Goal: Information Seeking & Learning: Check status

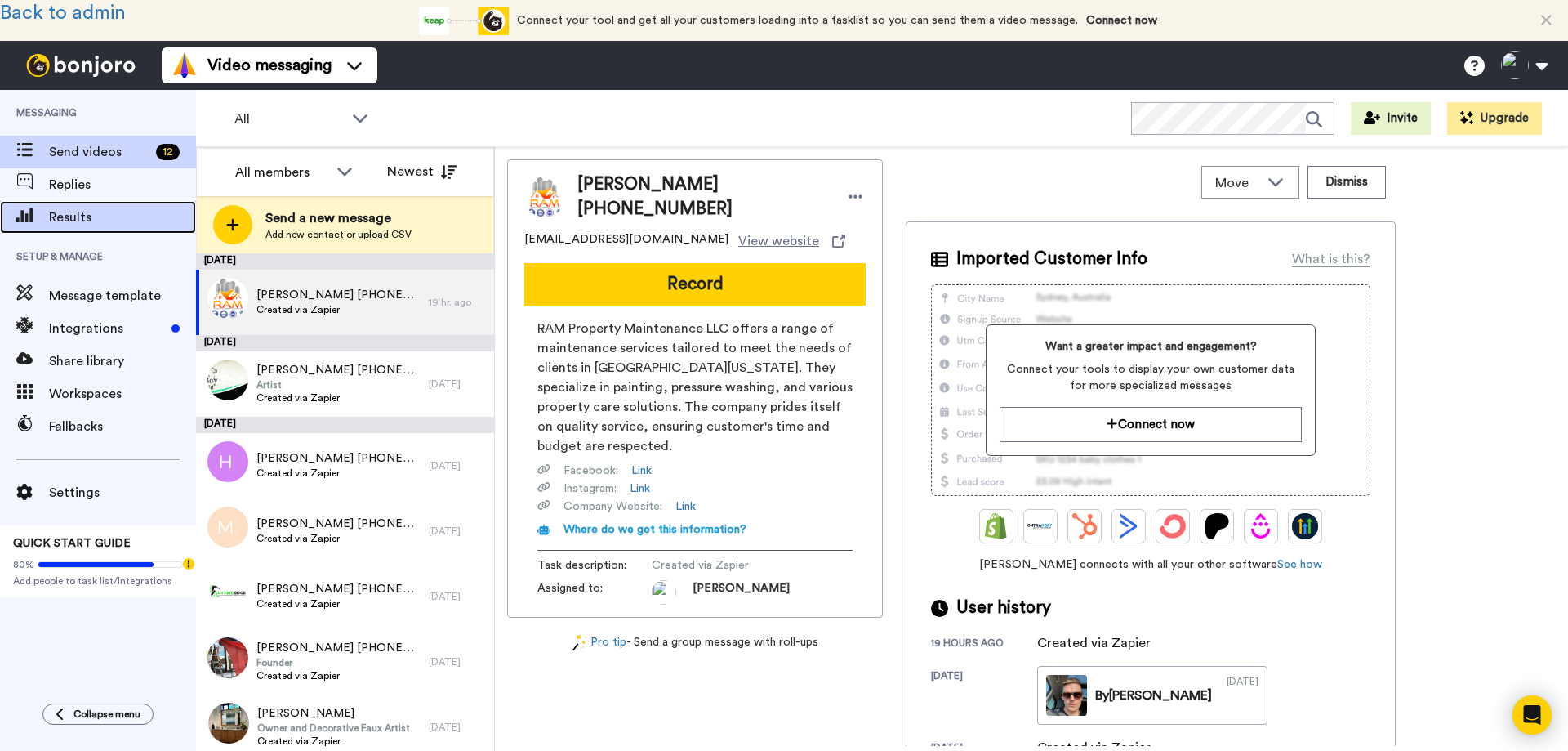
click at [84, 215] on span "Results" at bounding box center [122, 218] width 147 height 20
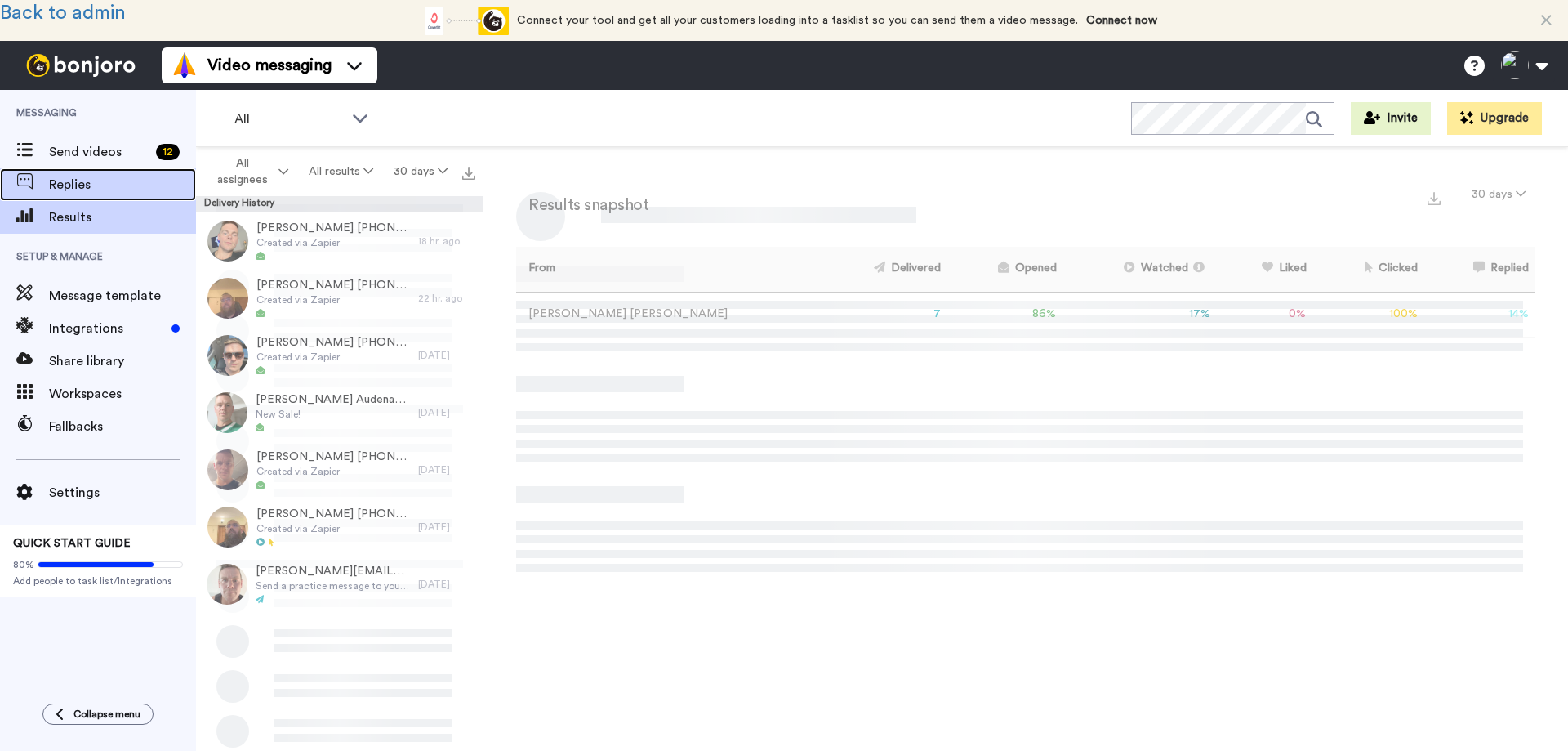
click at [74, 178] on span "Replies" at bounding box center [122, 185] width 147 height 20
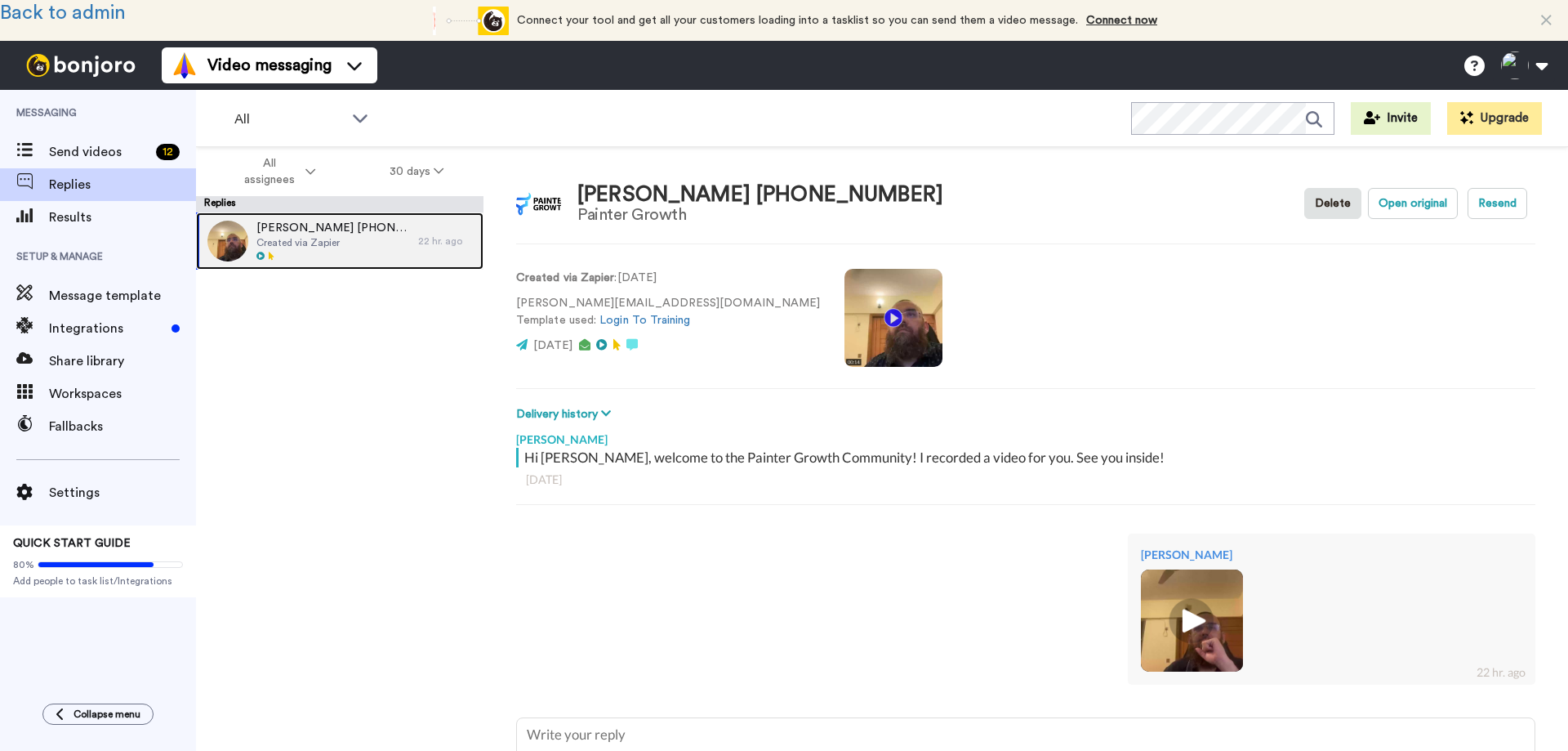
click at [317, 230] on span "[PERSON_NAME] [PHONE_NUMBER]" at bounding box center [333, 227] width 153 height 16
type textarea "x"
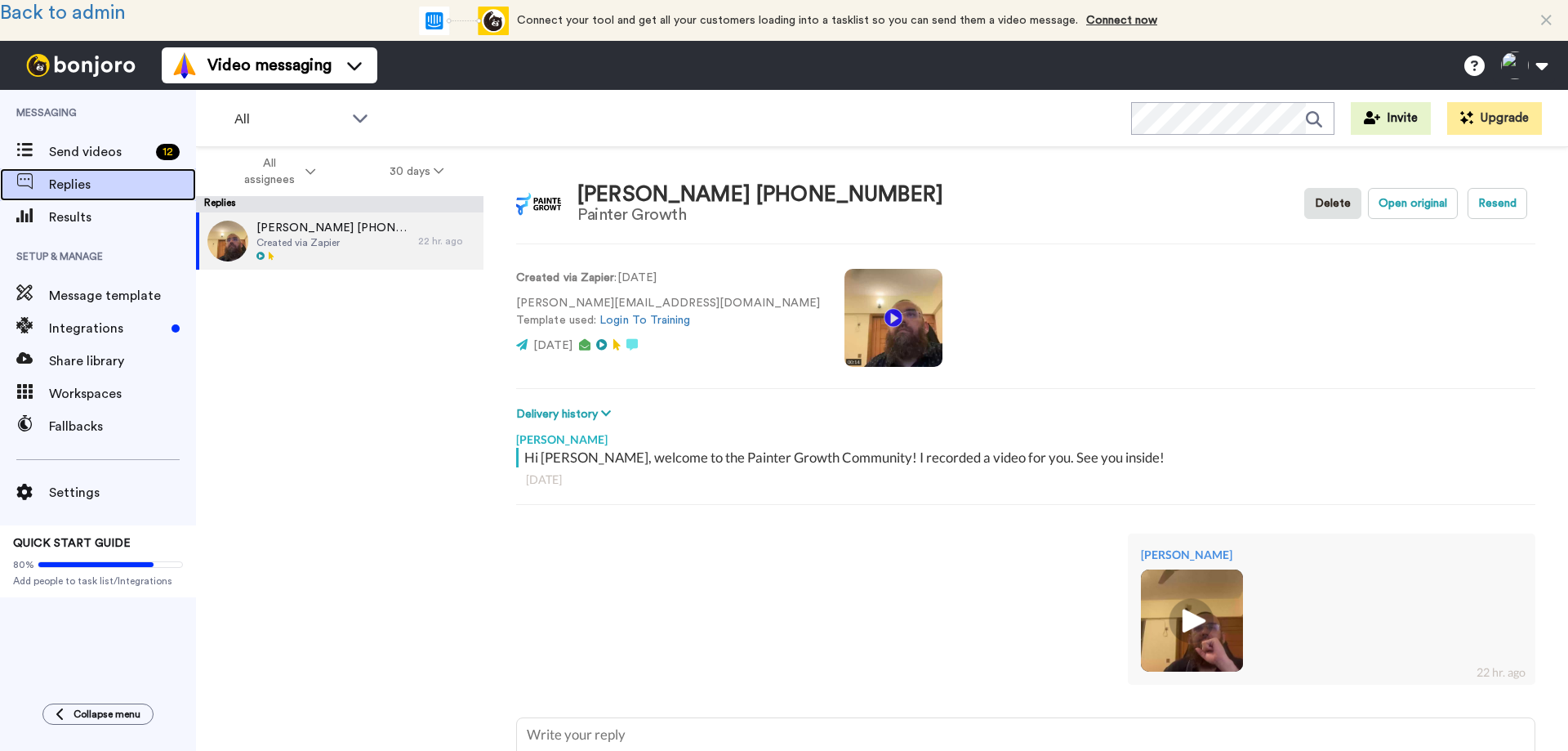
click at [71, 182] on span "Replies" at bounding box center [122, 185] width 147 height 20
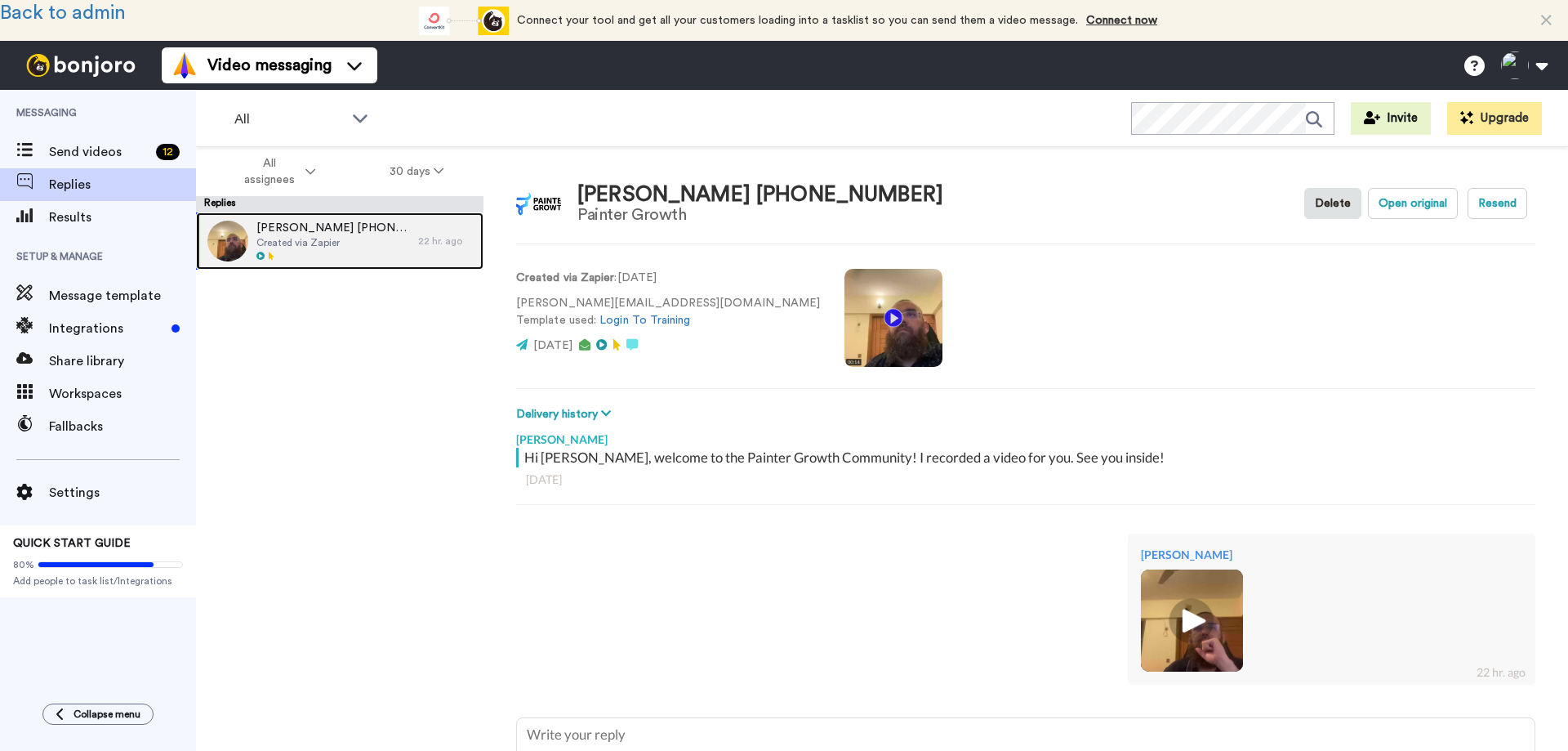
click at [309, 242] on span "Created via Zapier" at bounding box center [333, 243] width 153 height 13
type textarea "x"
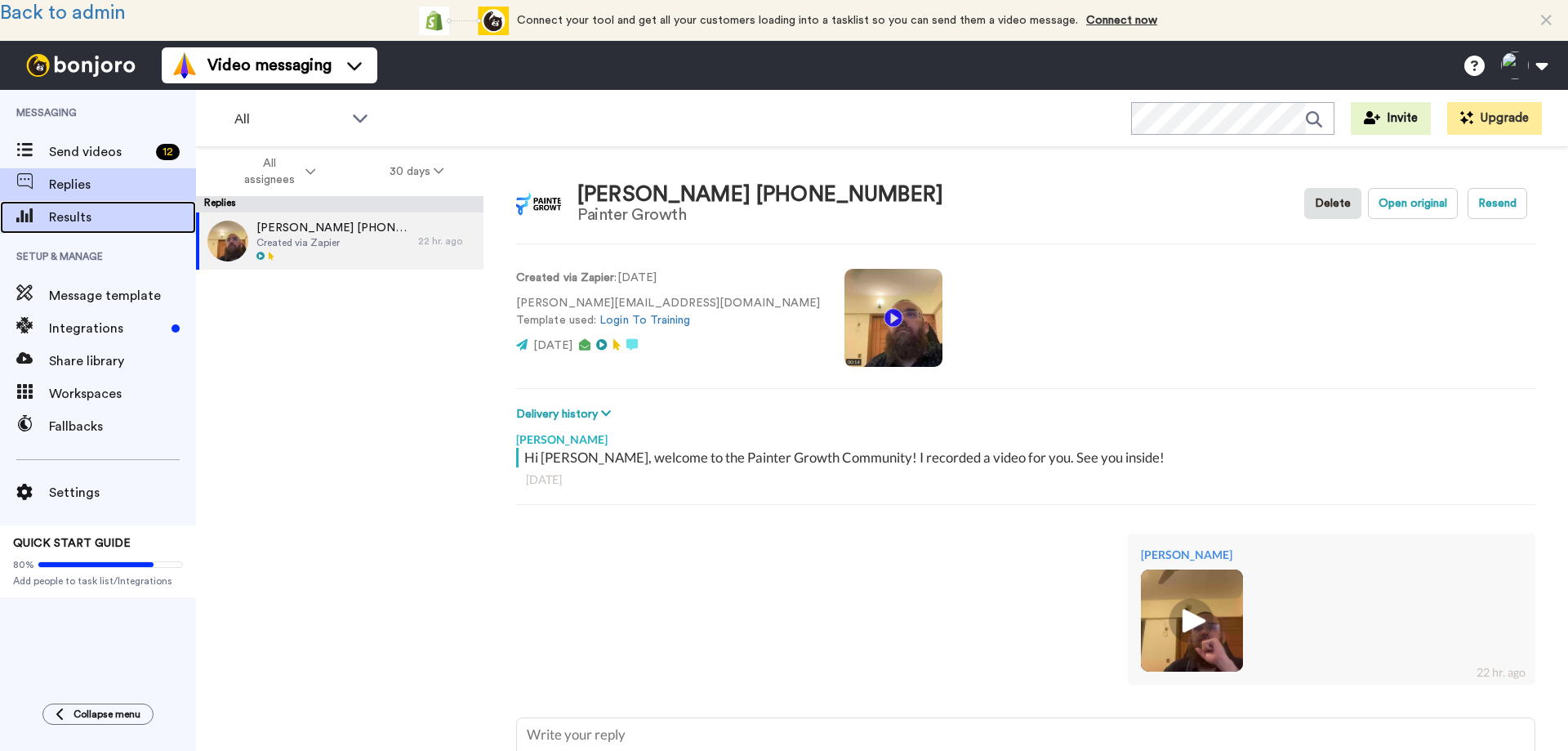
click at [77, 224] on span "Results" at bounding box center [122, 218] width 147 height 20
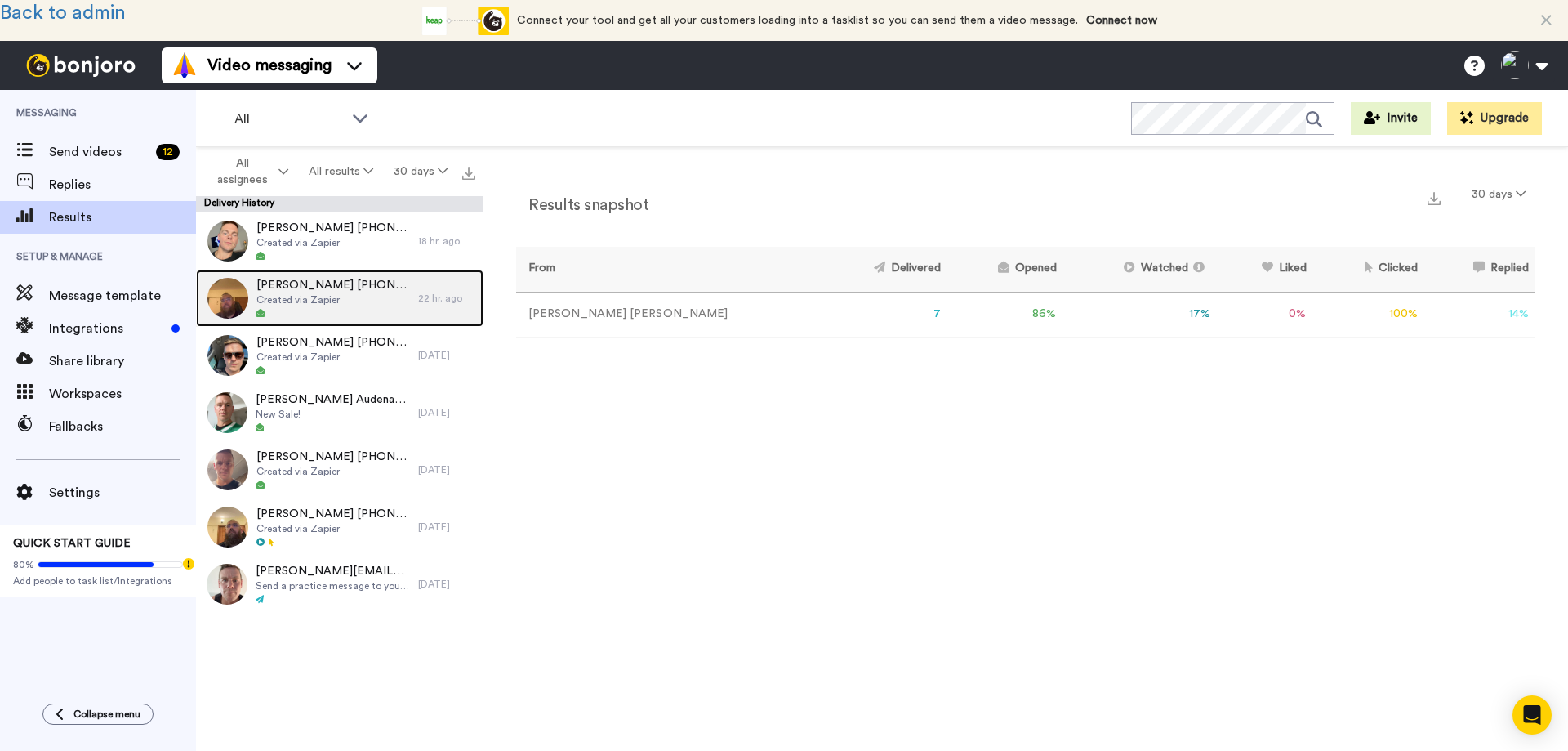
click at [315, 297] on span "Created via Zapier" at bounding box center [333, 300] width 153 height 13
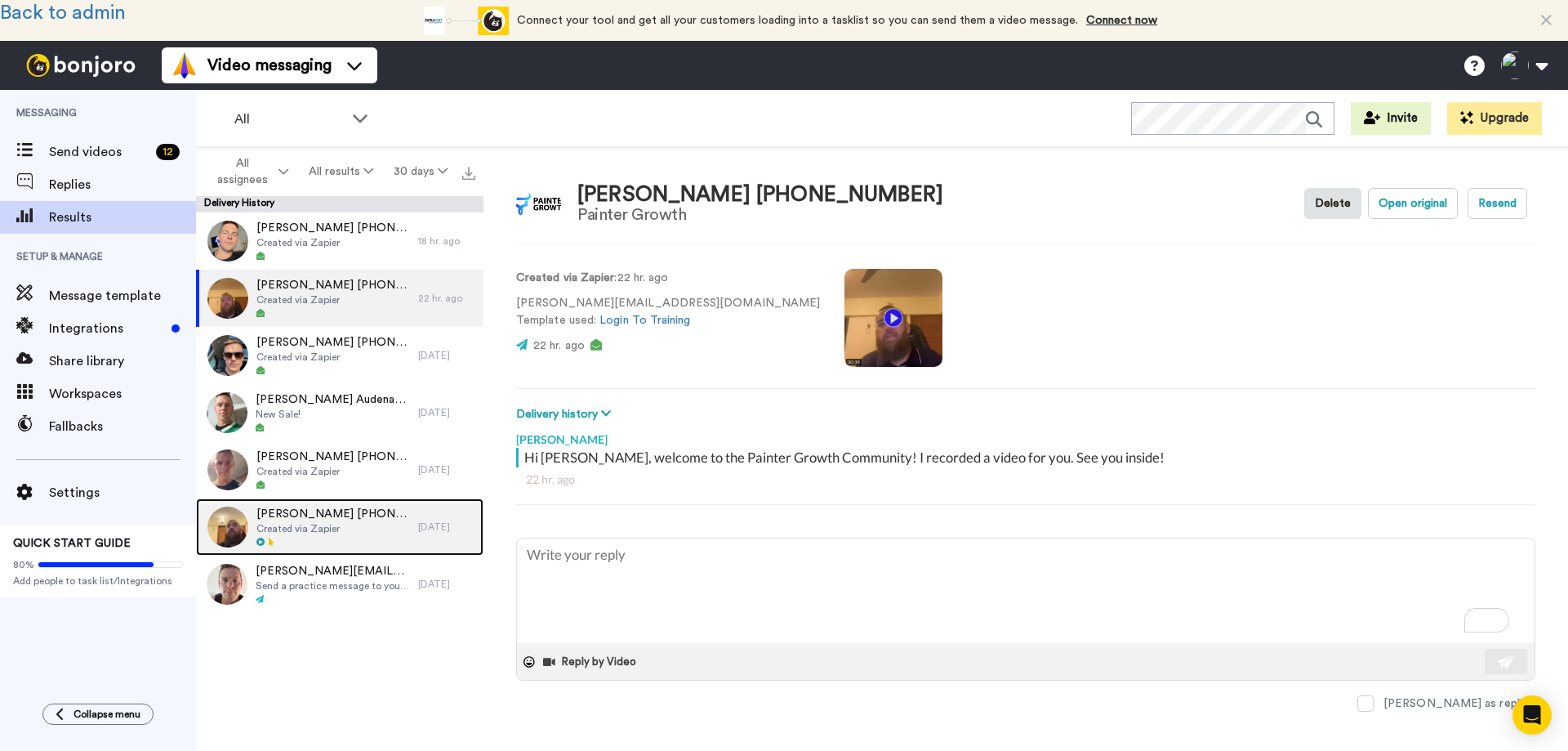
click at [321, 531] on span "Created via Zapier" at bounding box center [333, 528] width 153 height 13
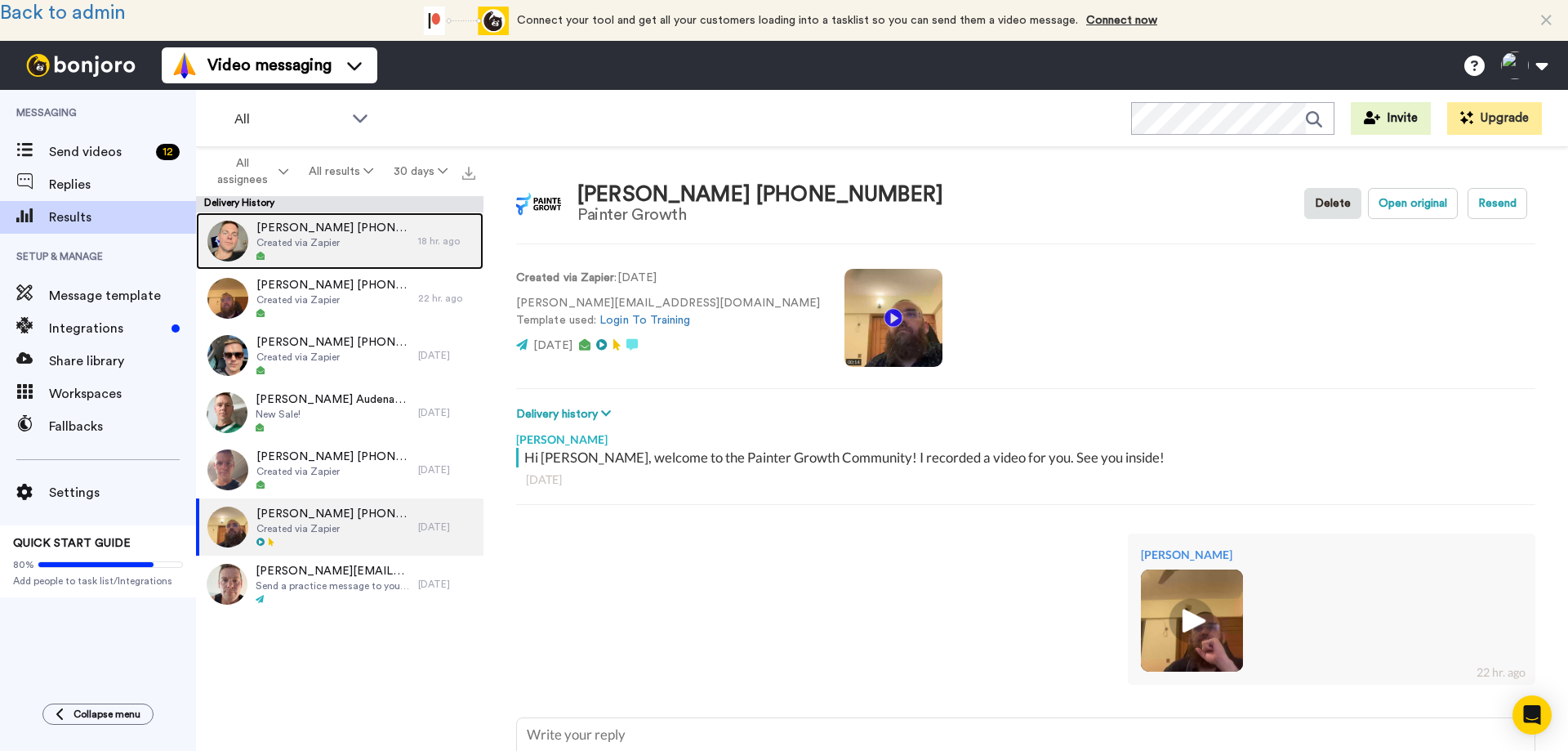
click at [306, 227] on span "[PERSON_NAME] [PHONE_NUMBER]" at bounding box center [333, 227] width 153 height 16
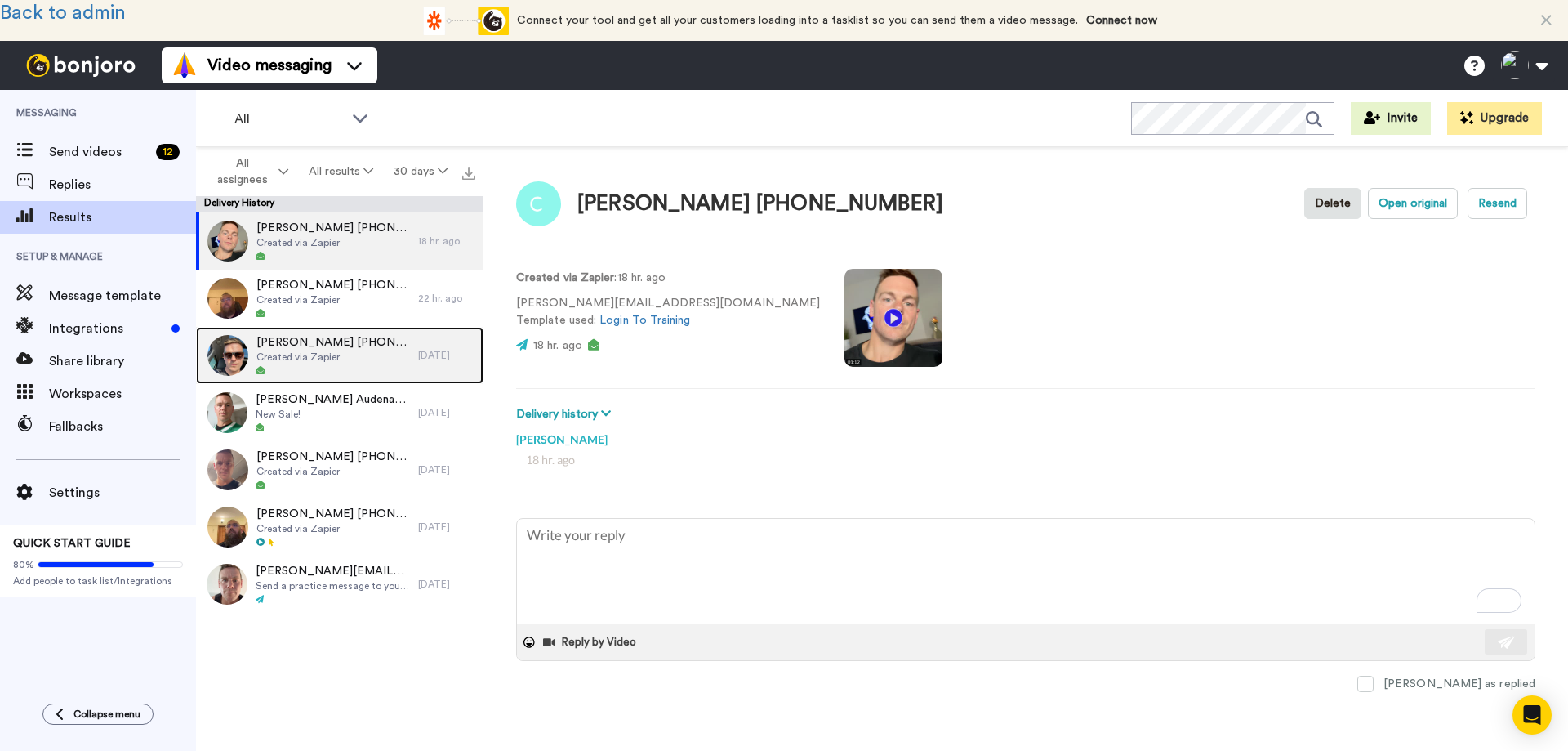
click at [316, 348] on span "[PERSON_NAME] [PHONE_NUMBER]" at bounding box center [333, 342] width 153 height 16
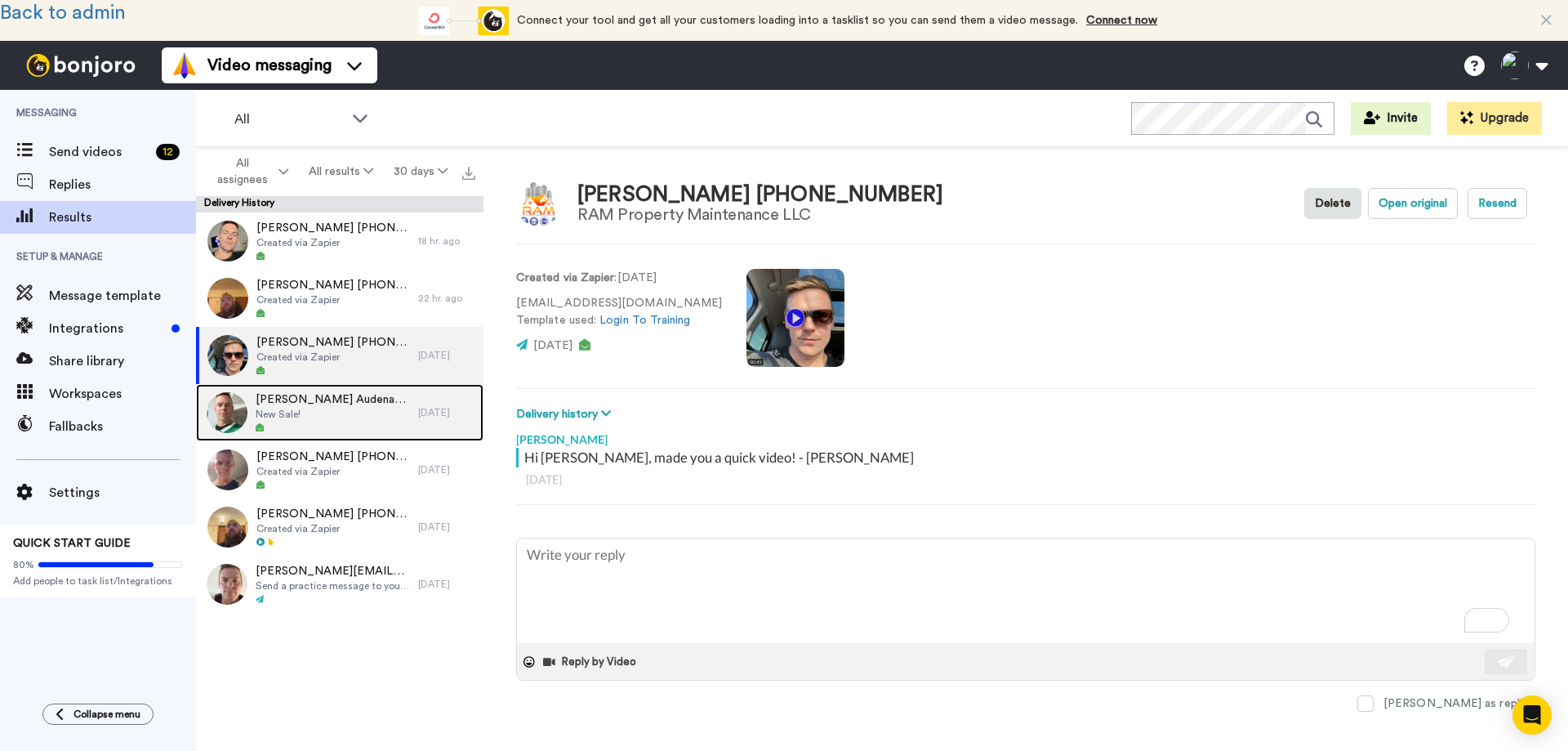
click at [313, 408] on span "New Sale!" at bounding box center [332, 414] width 154 height 13
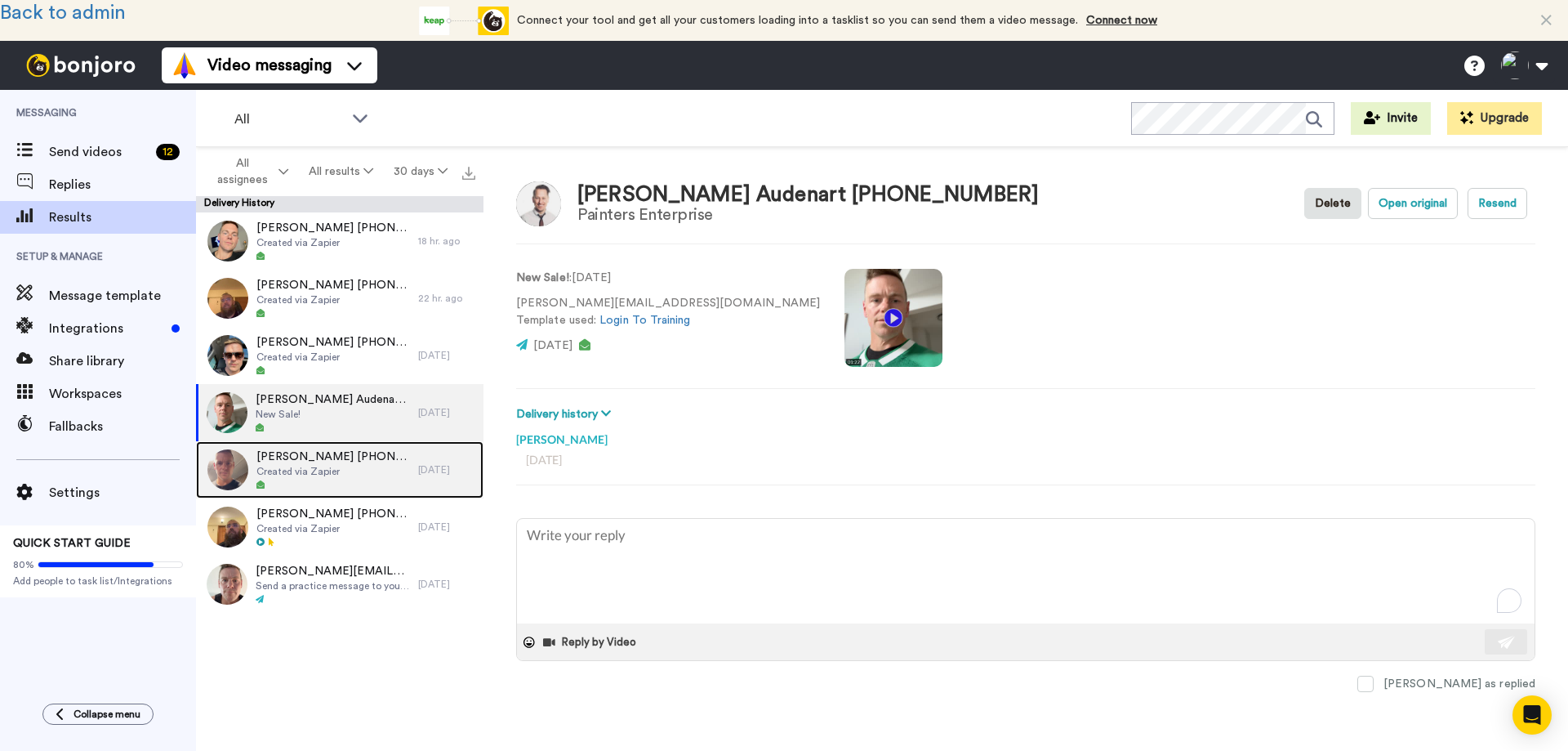
click at [313, 471] on span "Created via Zapier" at bounding box center [333, 471] width 153 height 13
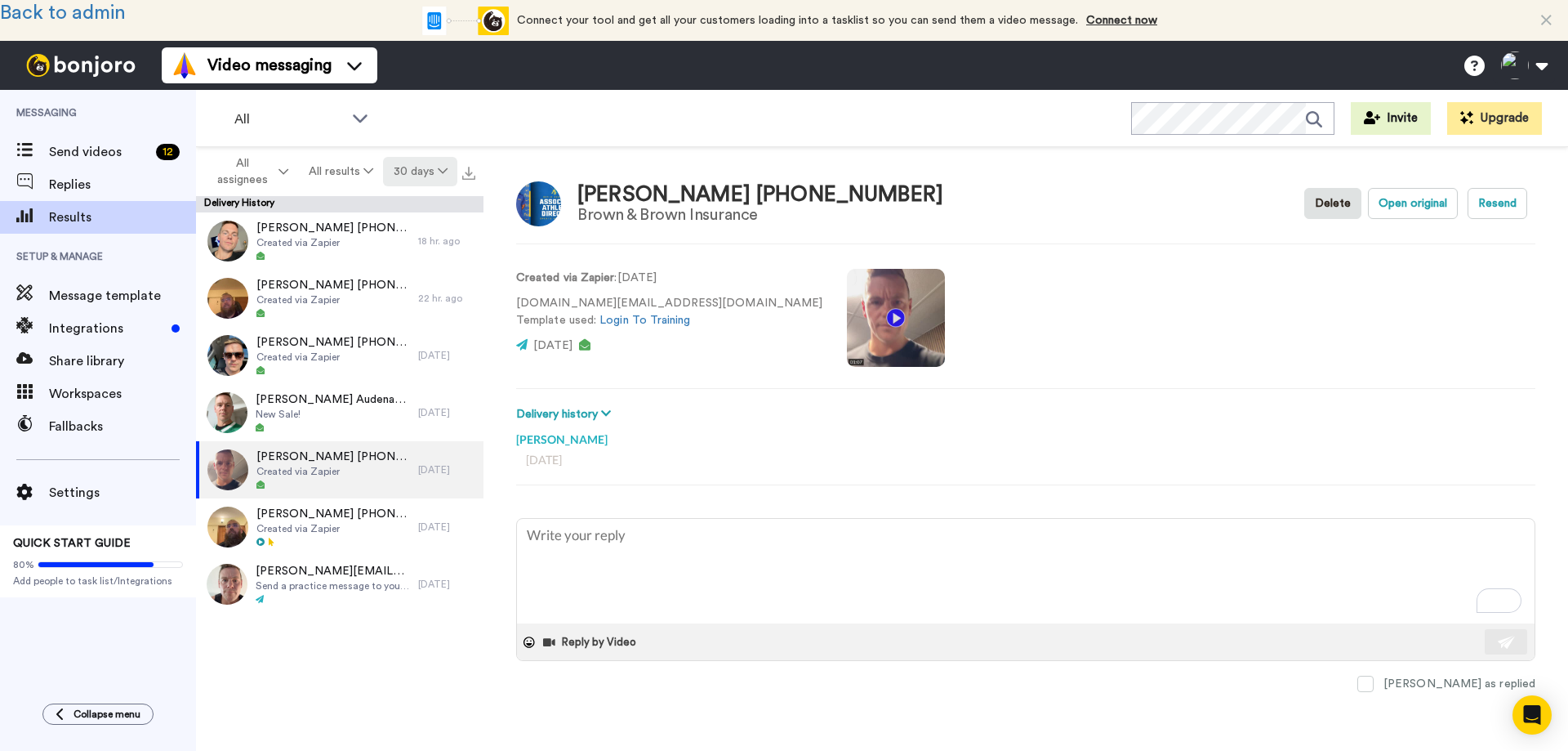
click at [415, 179] on button "30 days" at bounding box center [420, 172] width 74 height 30
click at [387, 407] on span "All time" at bounding box center [400, 411] width 45 height 13
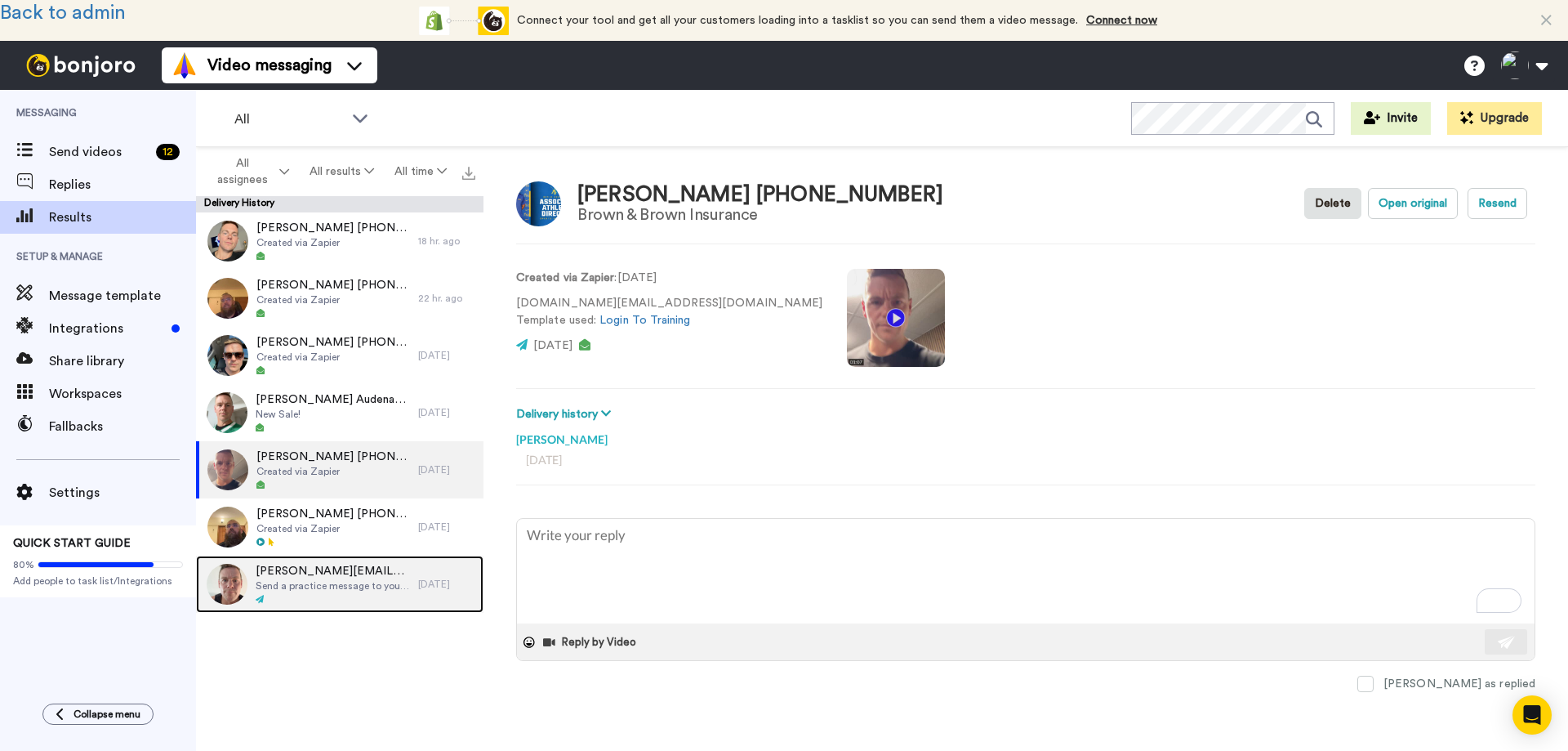
click at [337, 582] on span "Send a practice message to yourself" at bounding box center [332, 586] width 154 height 13
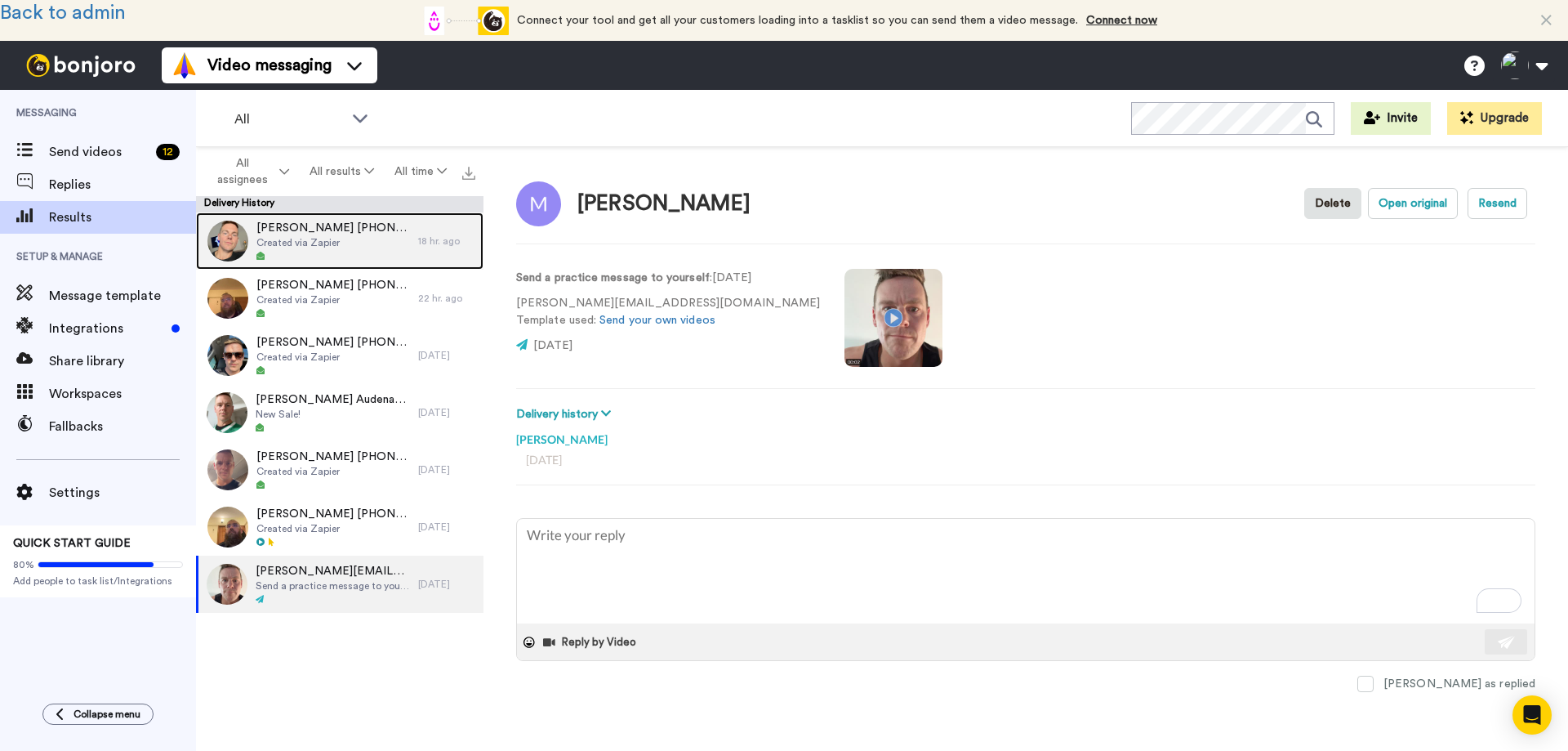
click at [297, 236] on span "Created via Zapier" at bounding box center [333, 243] width 153 height 13
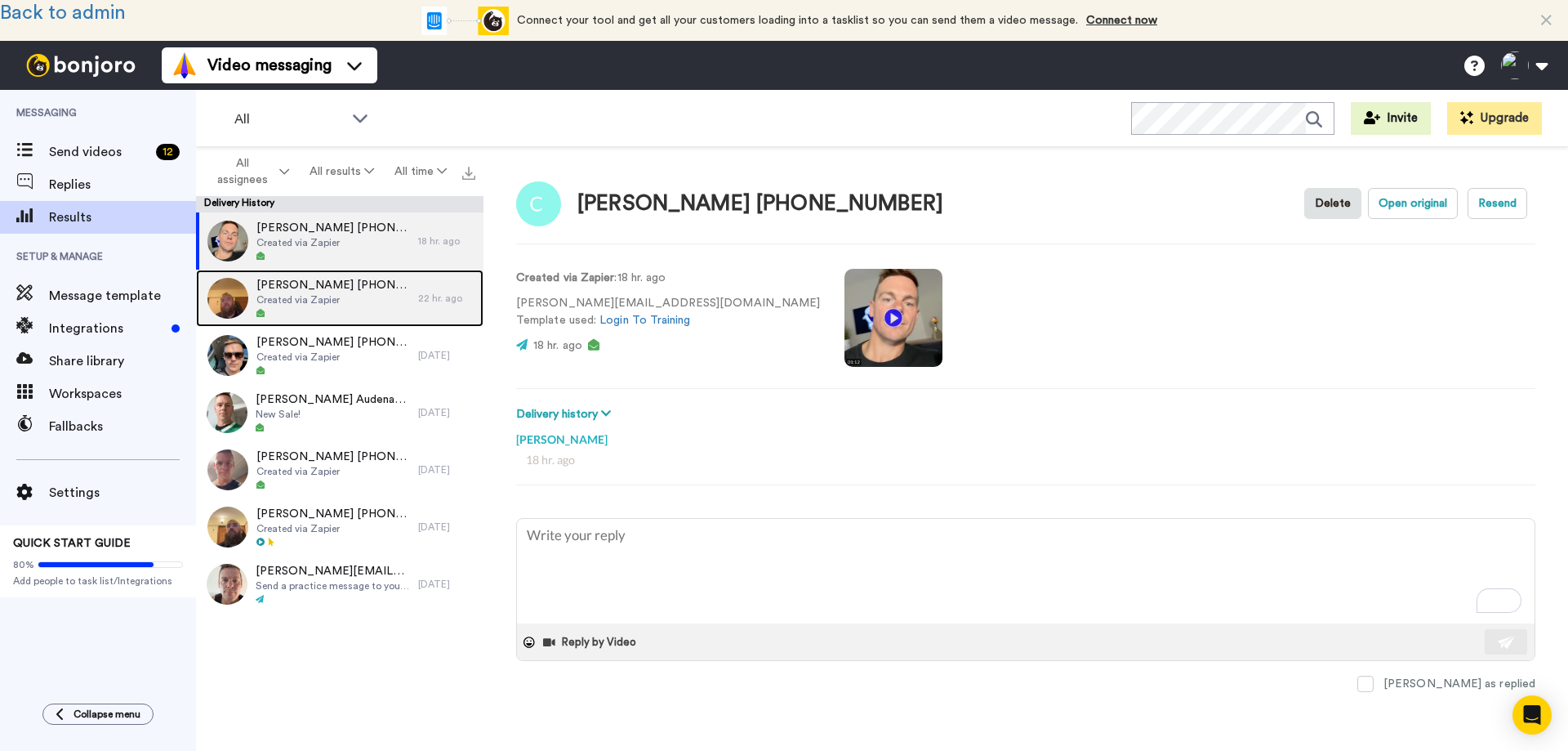
click at [318, 293] on span "Created via Zapier" at bounding box center [333, 300] width 153 height 13
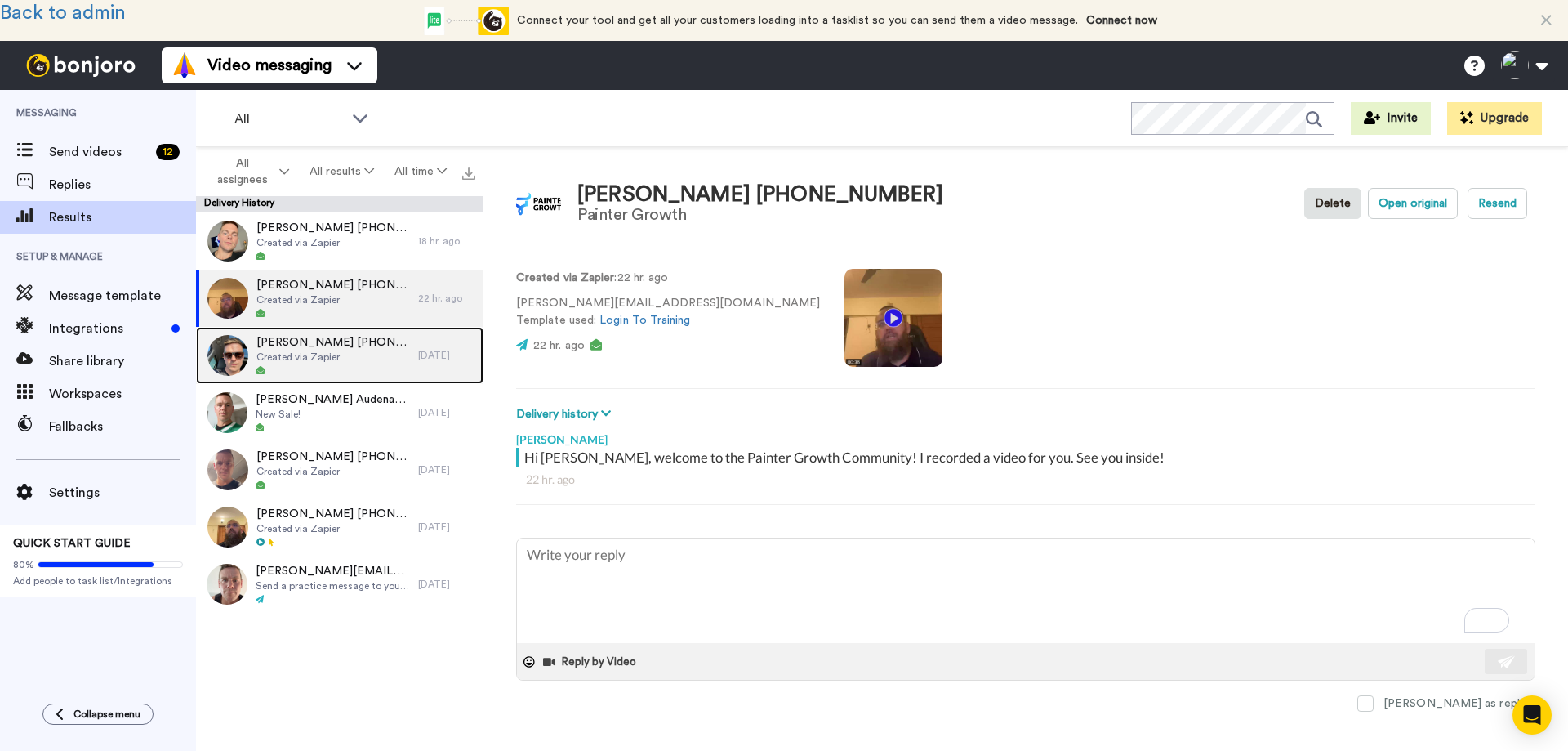
click at [339, 366] on div at bounding box center [333, 371] width 153 height 12
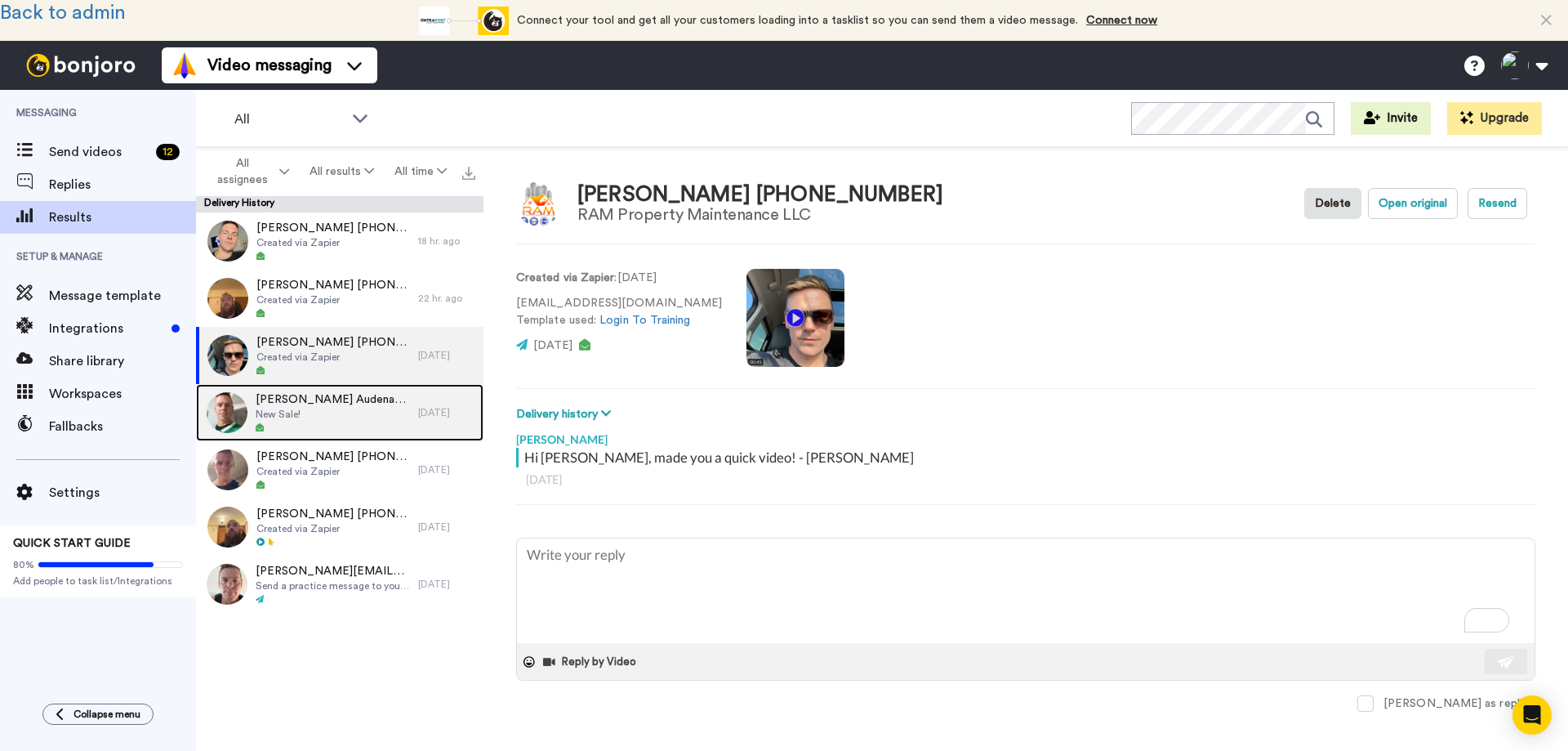
click at [327, 423] on div at bounding box center [332, 428] width 154 height 12
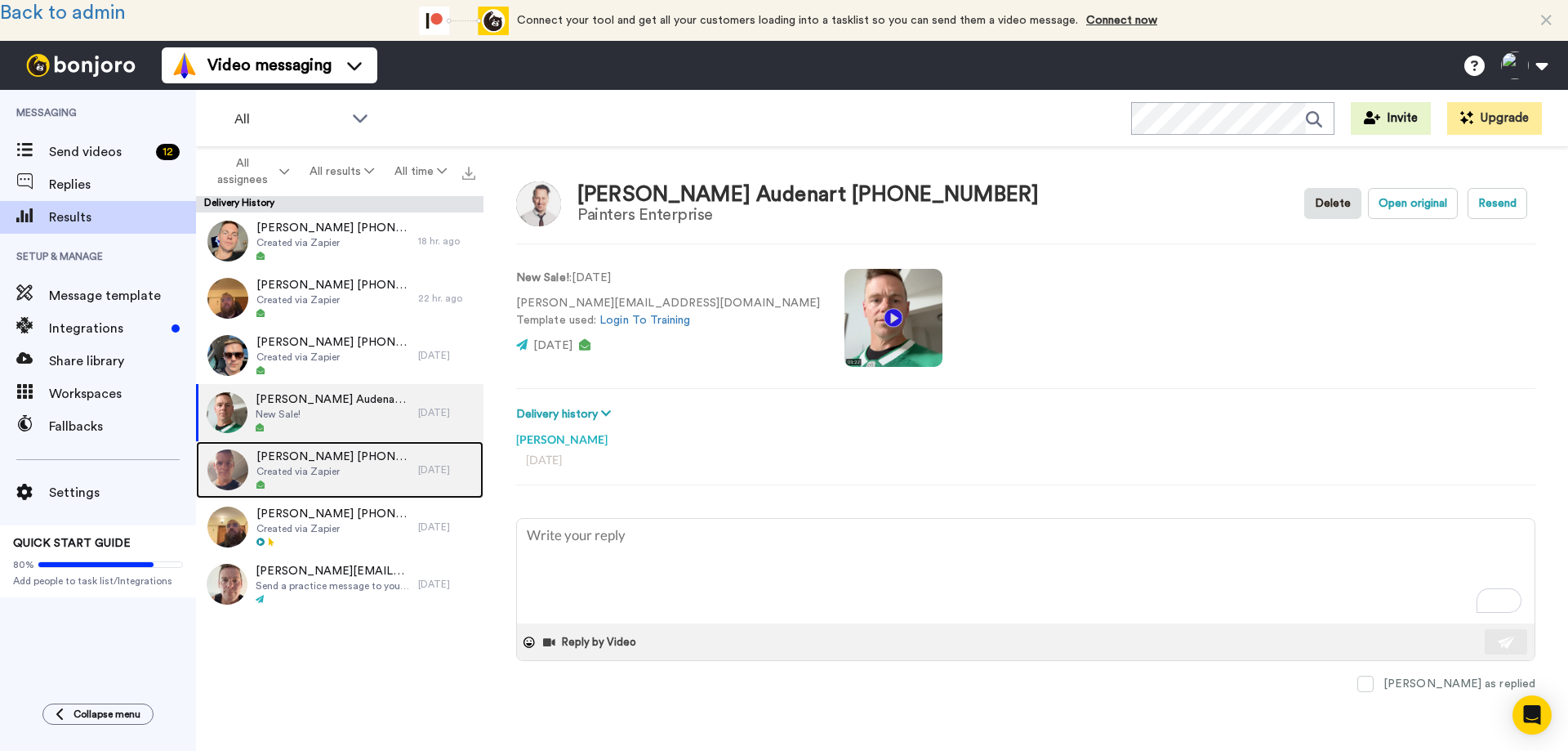
click at [327, 486] on div at bounding box center [333, 485] width 153 height 12
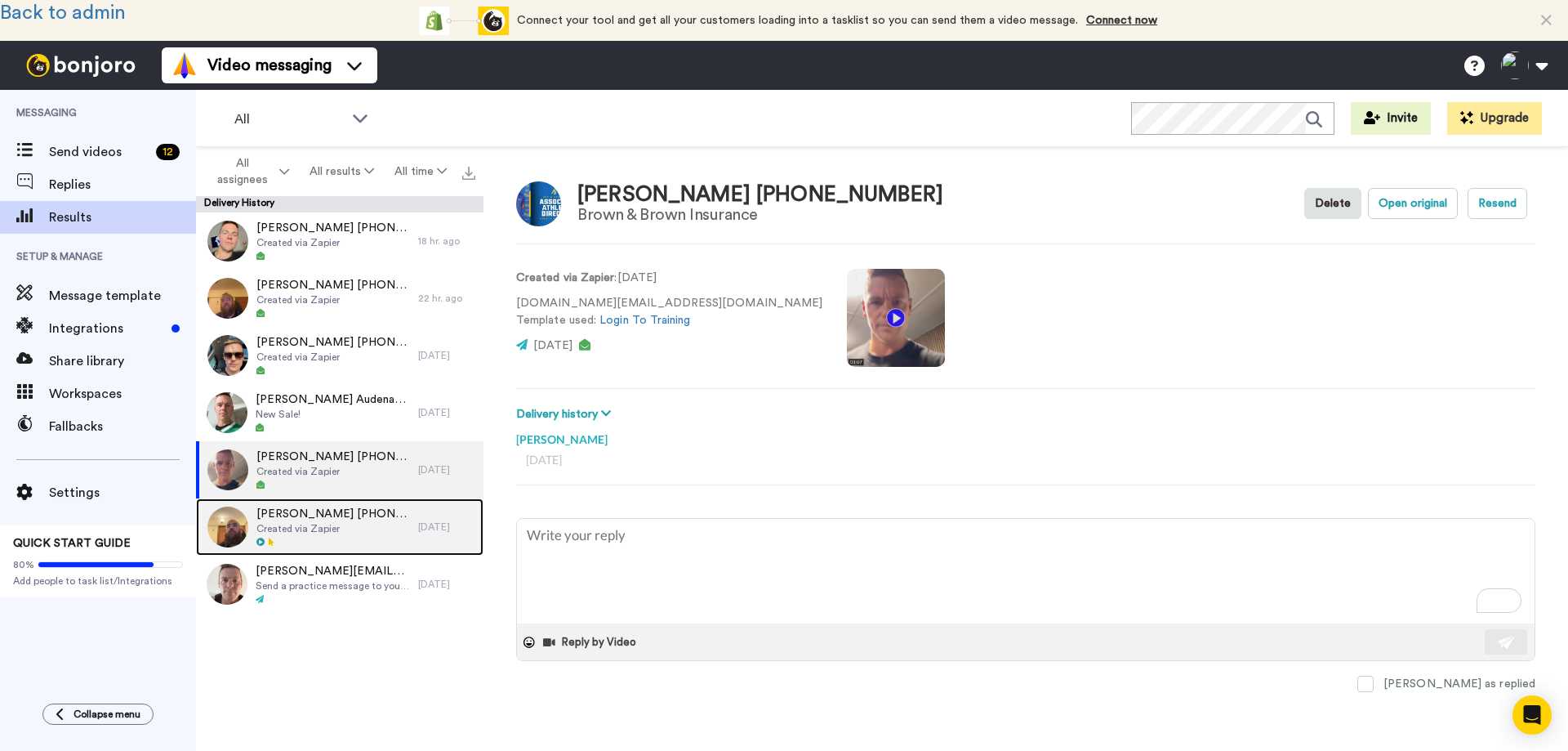
click at [329, 528] on span "Created via Zapier" at bounding box center [333, 528] width 153 height 13
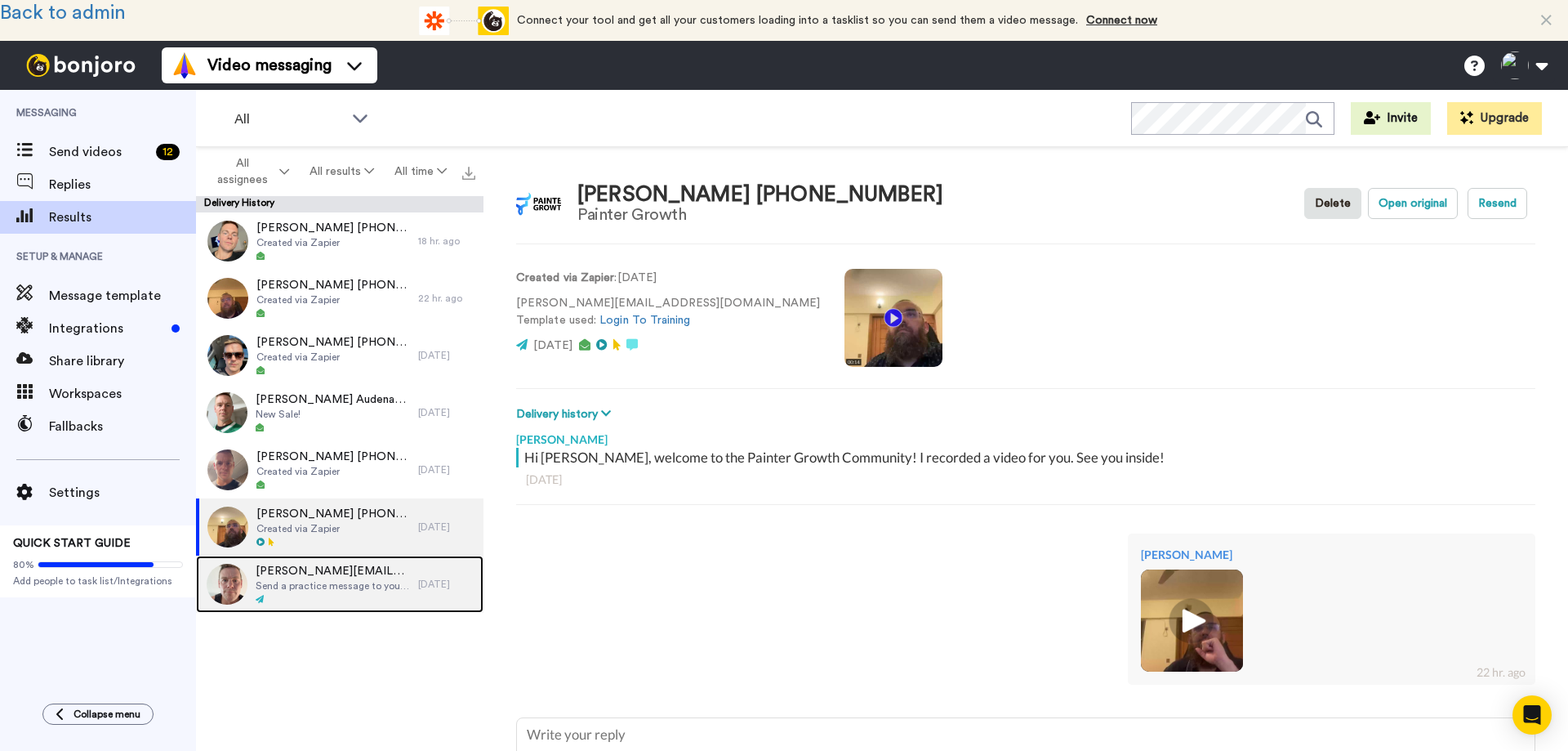
click at [332, 581] on span "Send a practice message to yourself" at bounding box center [332, 586] width 154 height 13
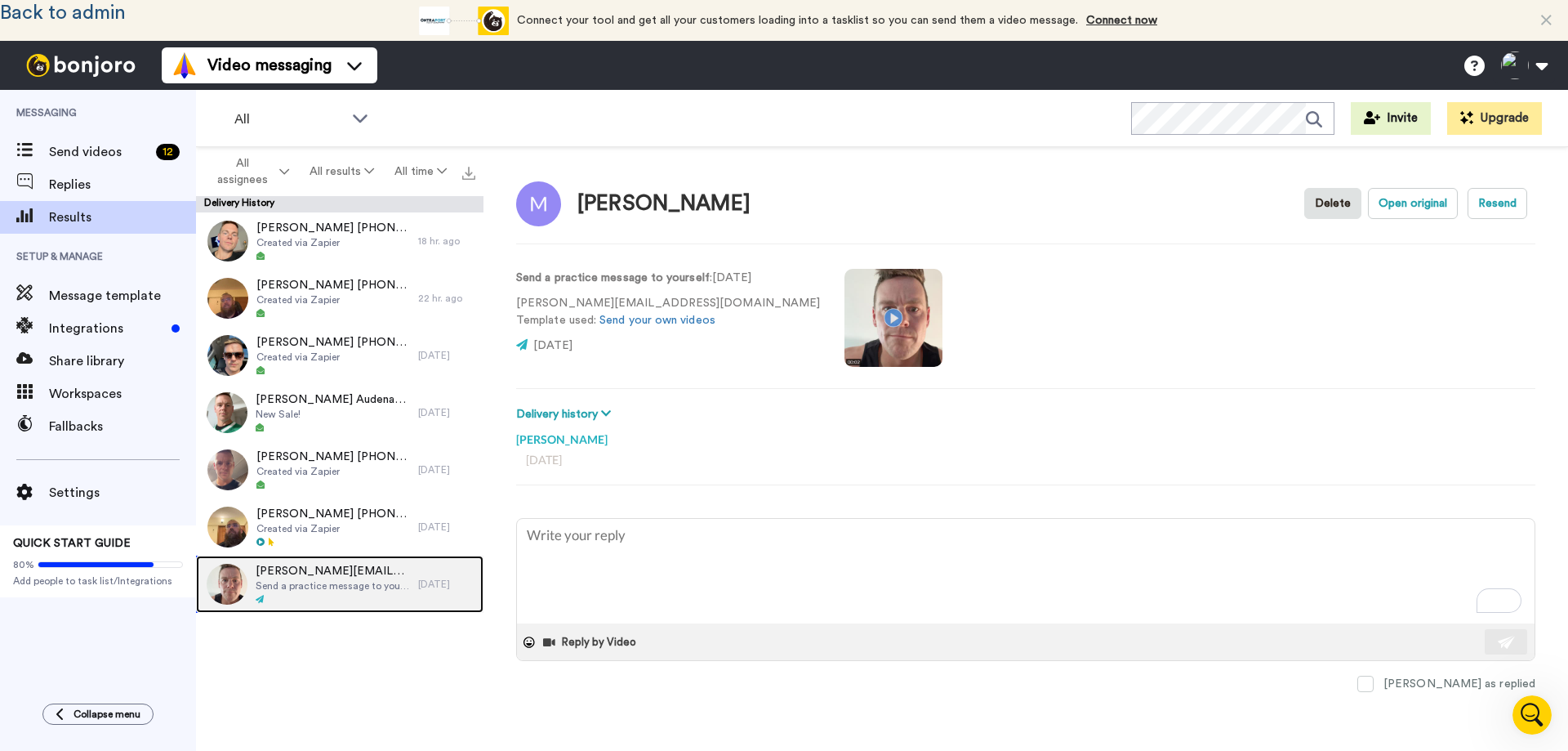
type textarea "x"
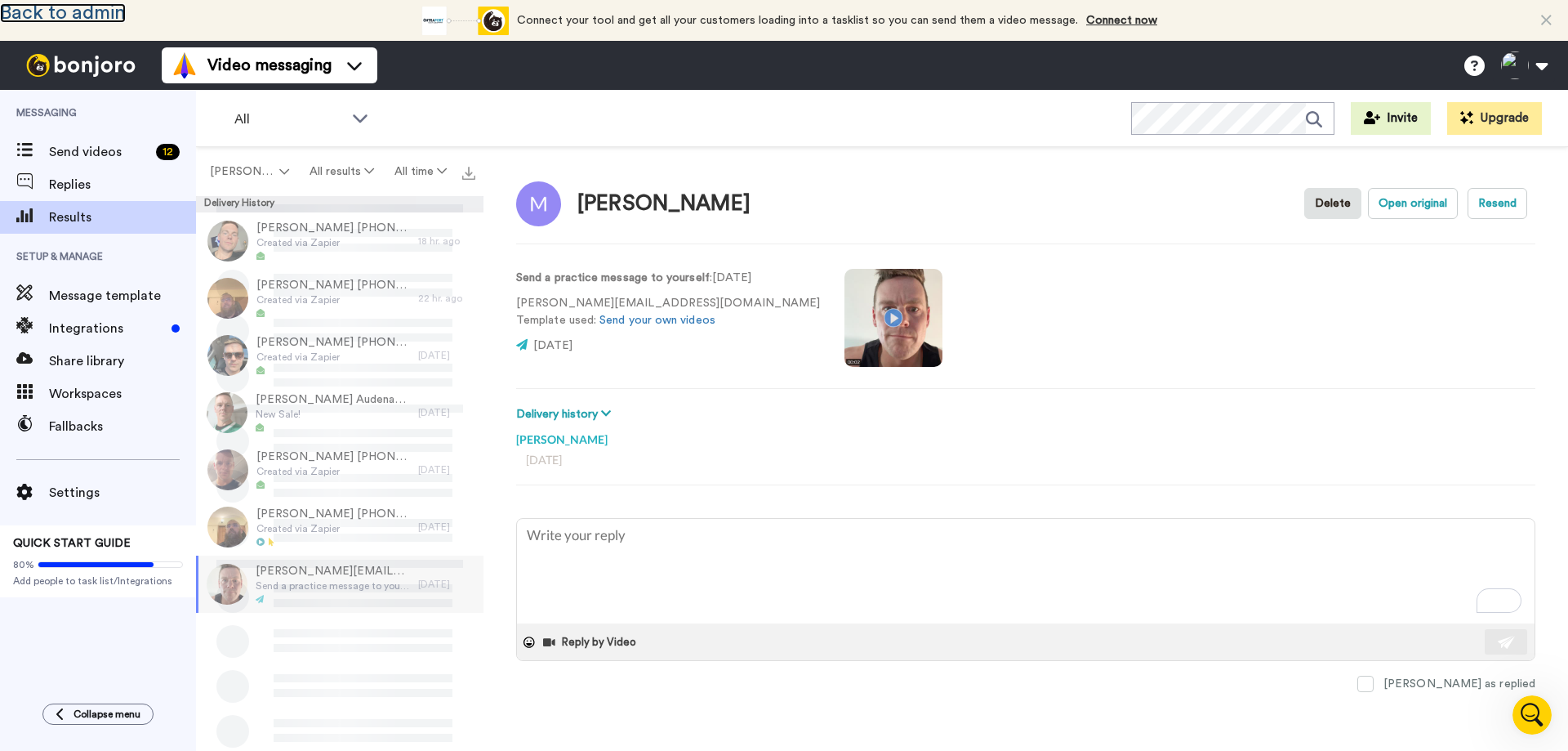
click at [92, 11] on link "Back to admin" at bounding box center [62, 14] width 125 height 20
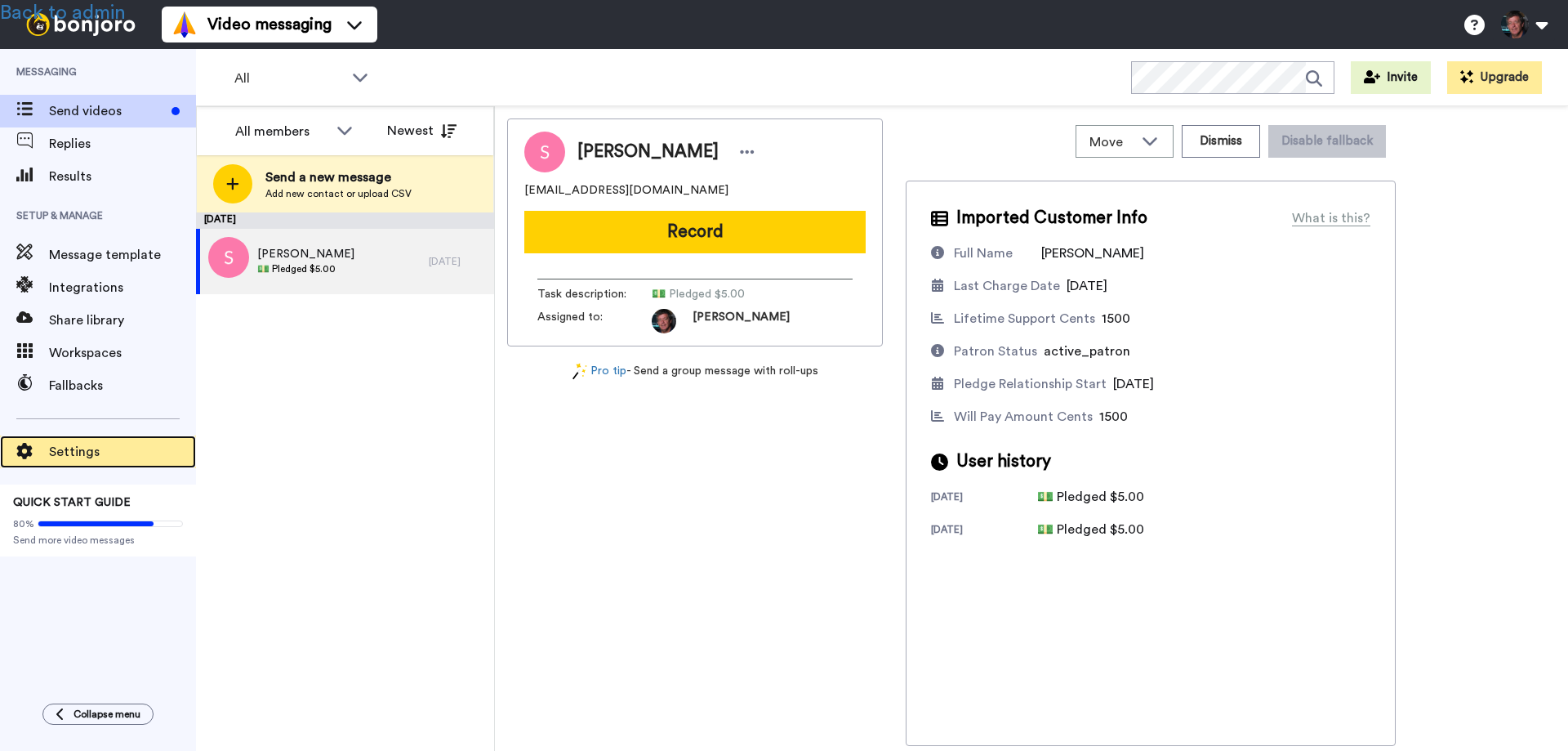
click at [68, 455] on span "Settings" at bounding box center [122, 452] width 147 height 20
